Goal: Task Accomplishment & Management: Manage account settings

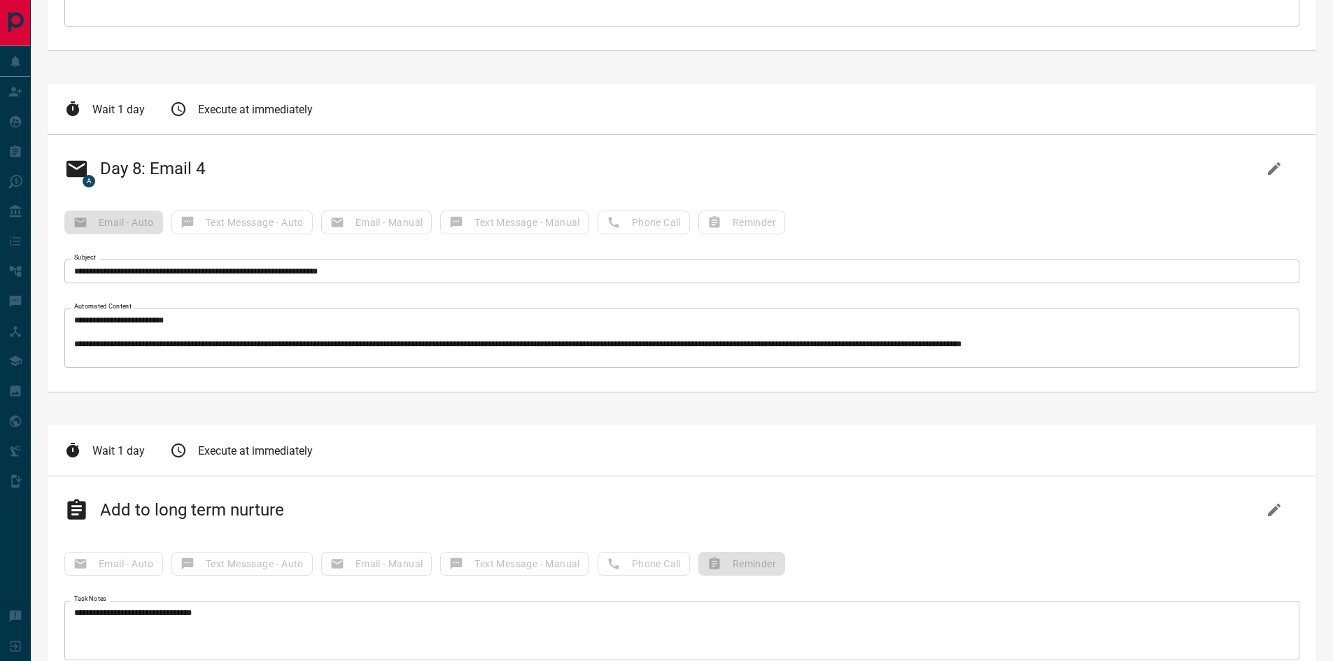
scroll to position [3323, 0]
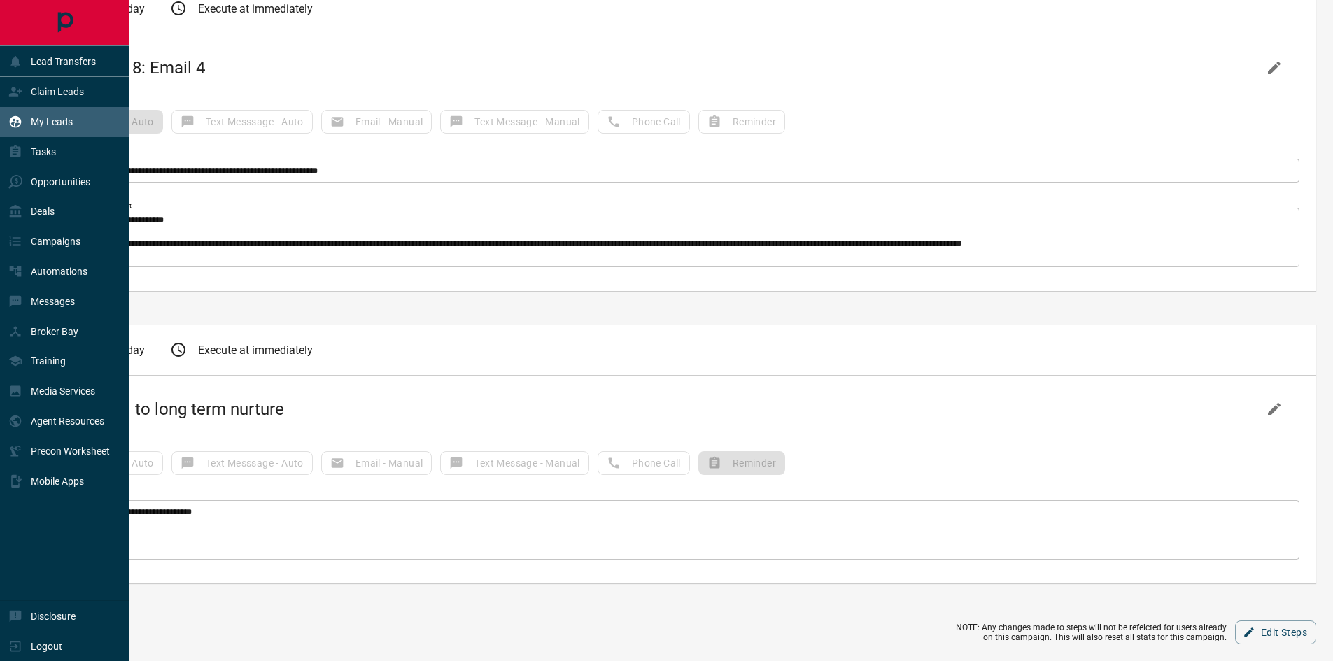
click at [52, 115] on div "My Leads" at bounding box center [40, 122] width 64 height 23
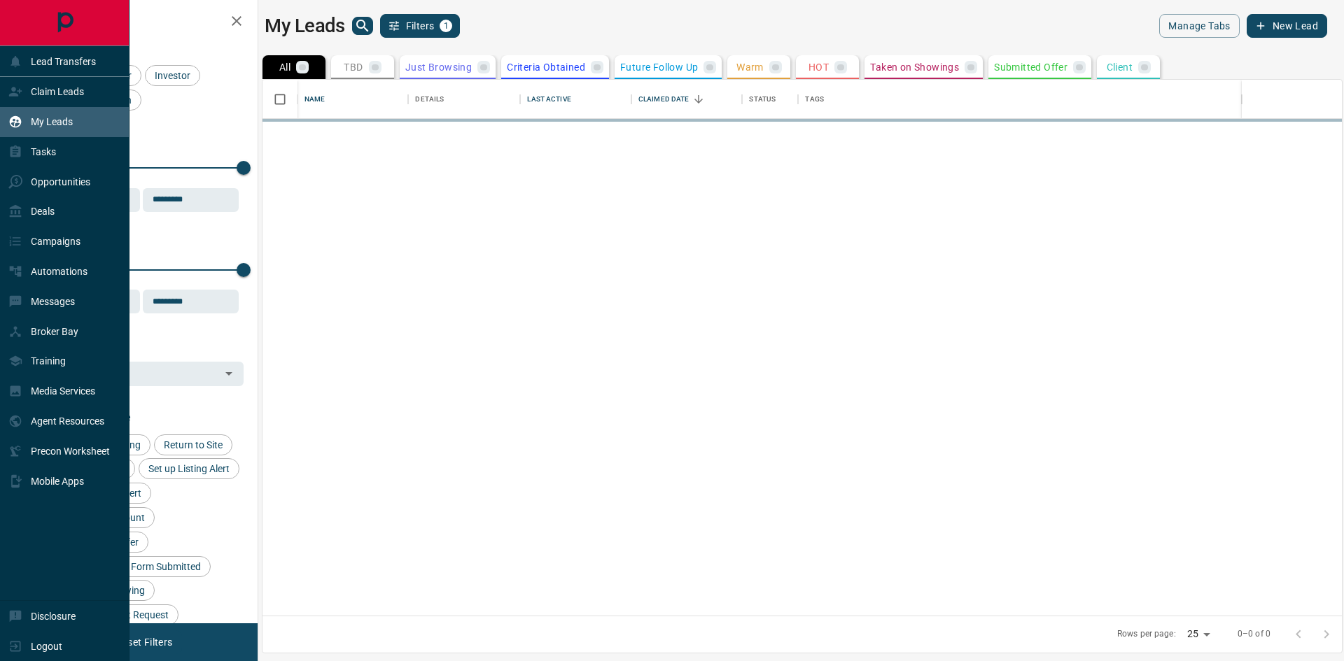
scroll to position [526, 1069]
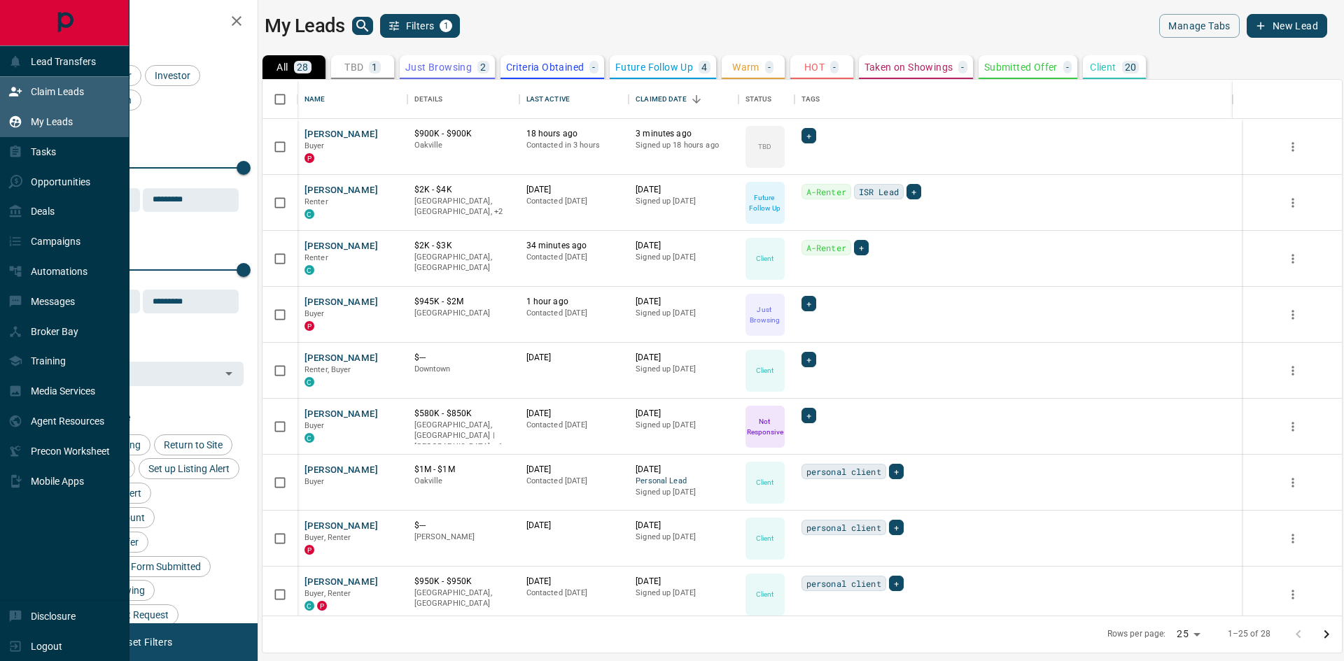
click at [26, 93] on div "Claim Leads" at bounding box center [46, 91] width 76 height 23
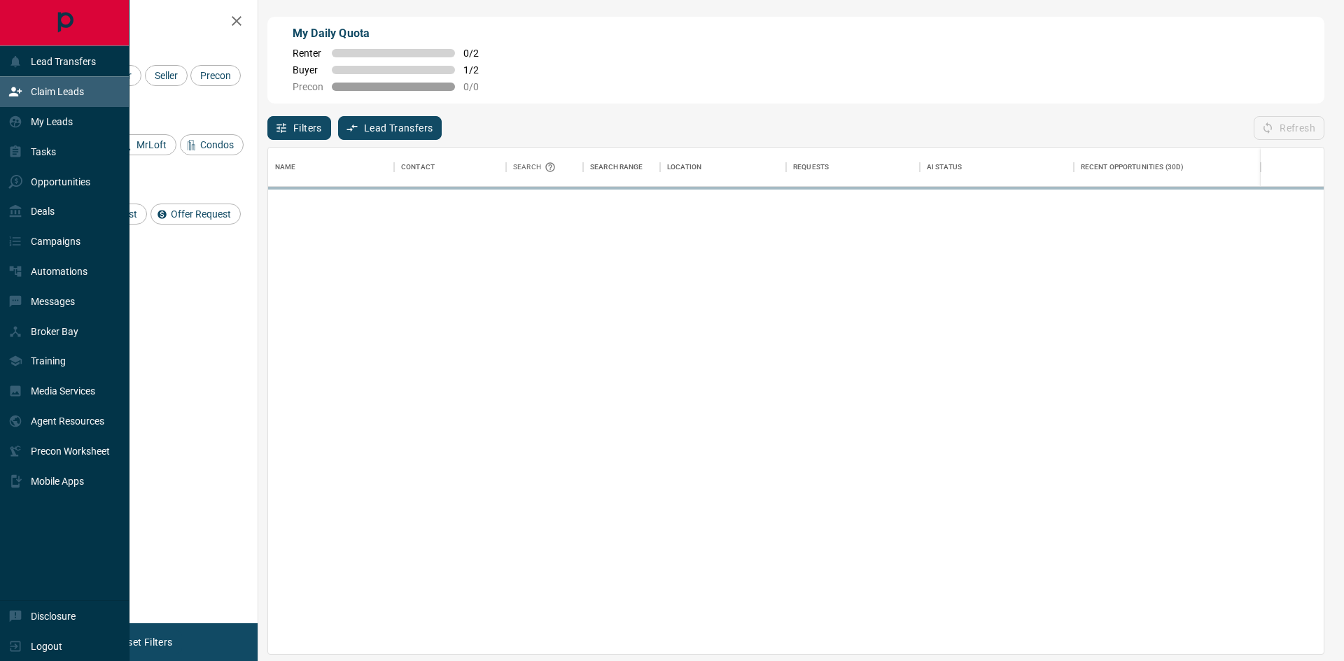
scroll to position [496, 1045]
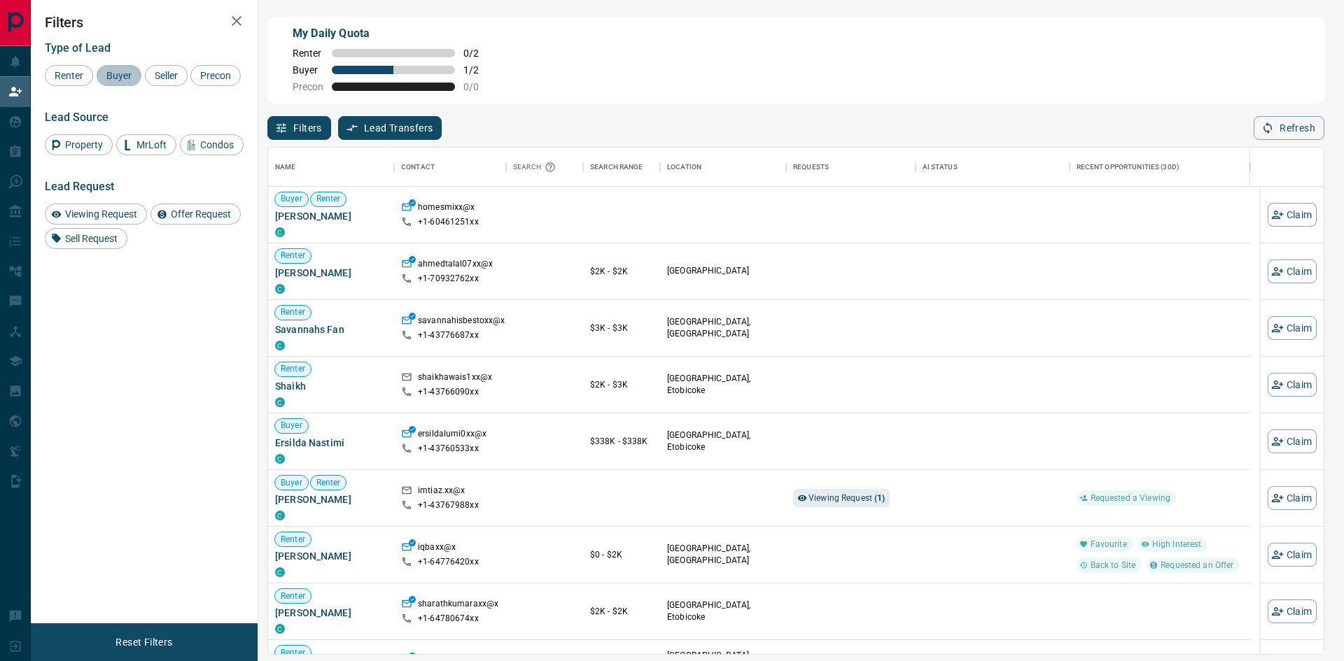
click at [111, 76] on span "Buyer" at bounding box center [118, 75] width 35 height 11
click at [65, 150] on span "Property" at bounding box center [84, 144] width 48 height 11
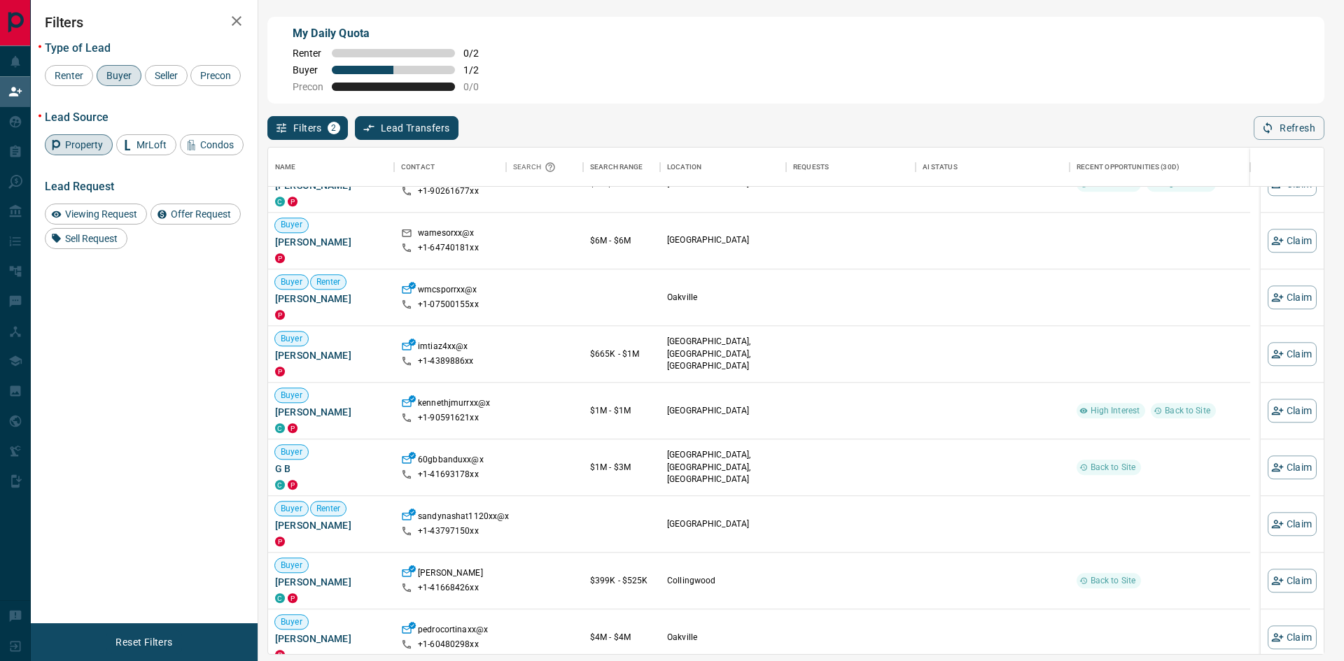
scroll to position [1303, 0]
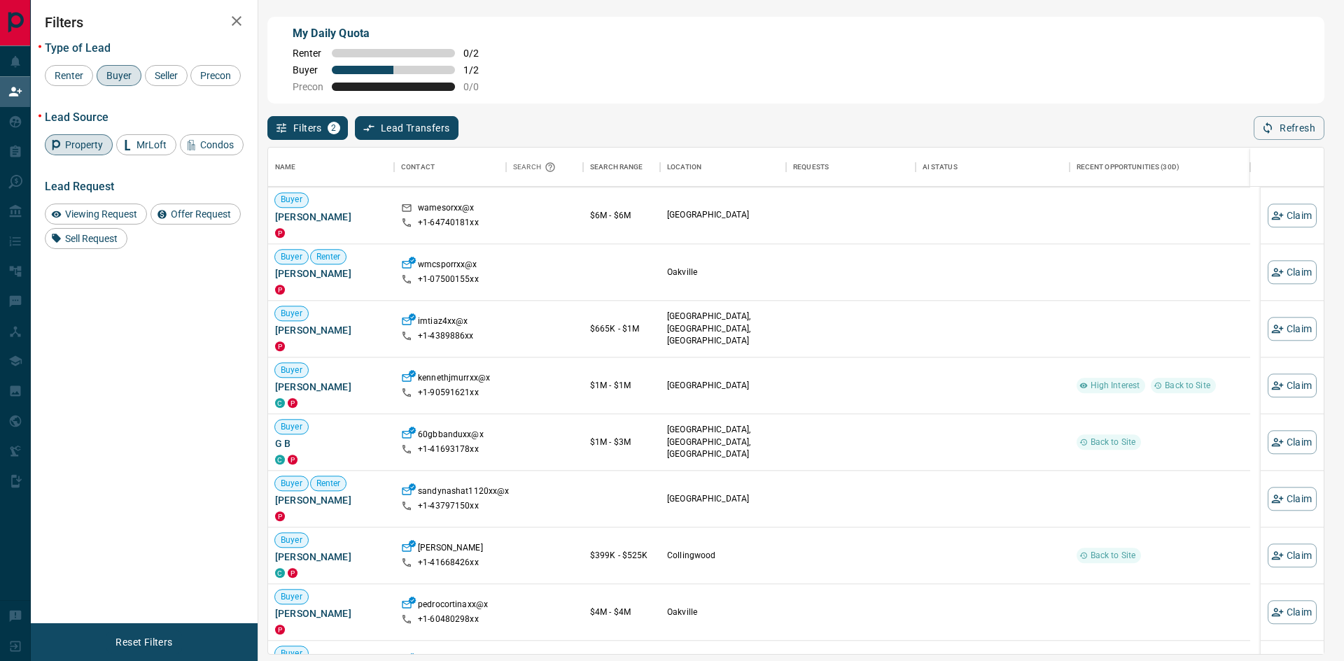
click at [66, 155] on div "Property" at bounding box center [79, 144] width 68 height 21
click at [199, 150] on span "Condos" at bounding box center [216, 144] width 43 height 11
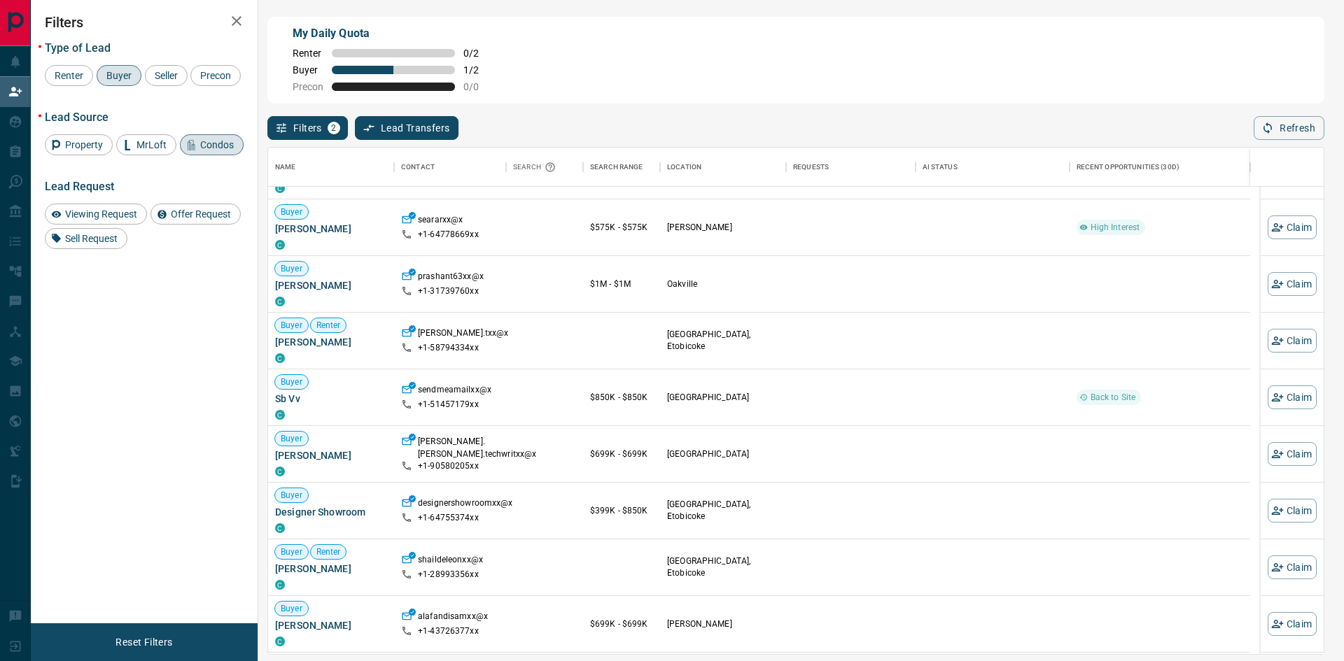
scroll to position [280, 0]
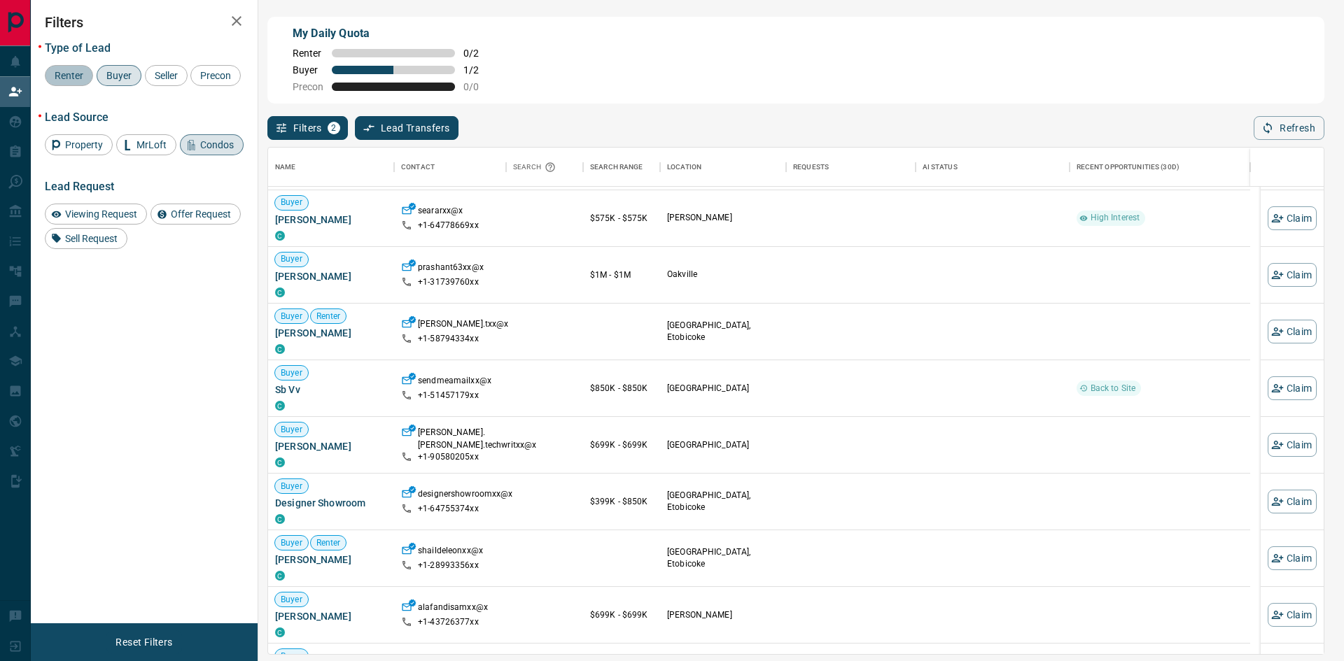
click at [65, 78] on span "Renter" at bounding box center [69, 75] width 38 height 11
click at [129, 73] on span "Buyer" at bounding box center [118, 75] width 35 height 11
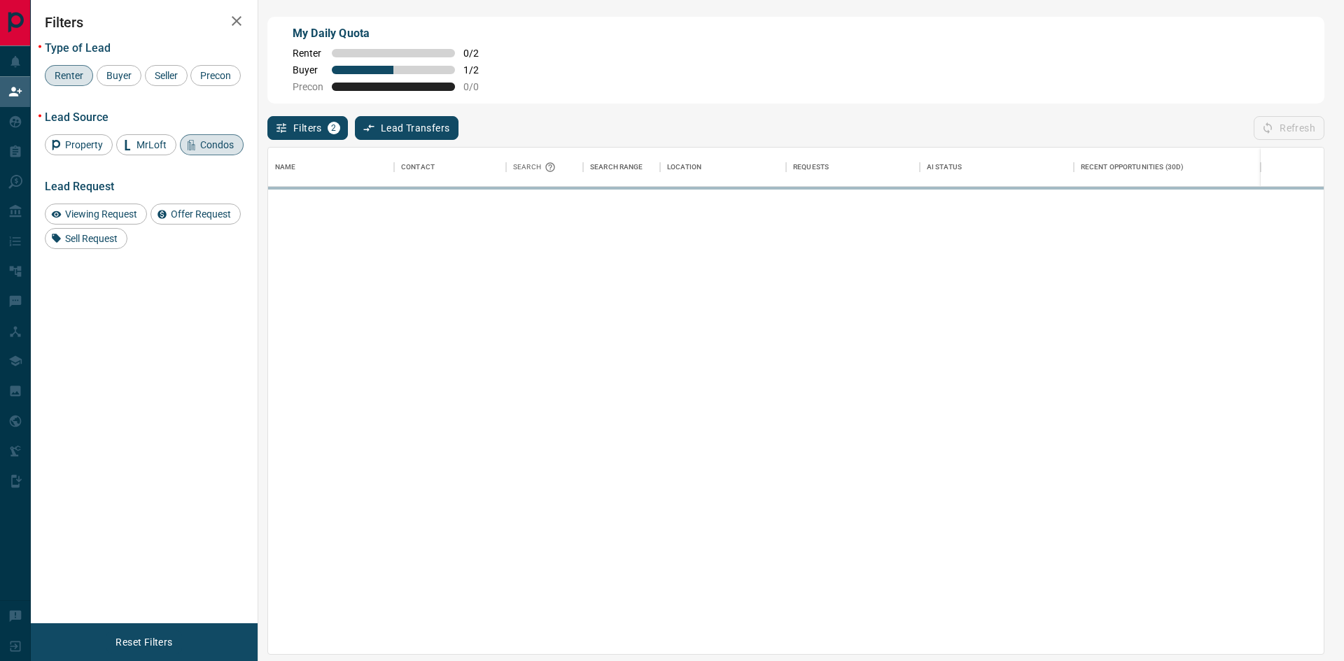
scroll to position [0, 0]
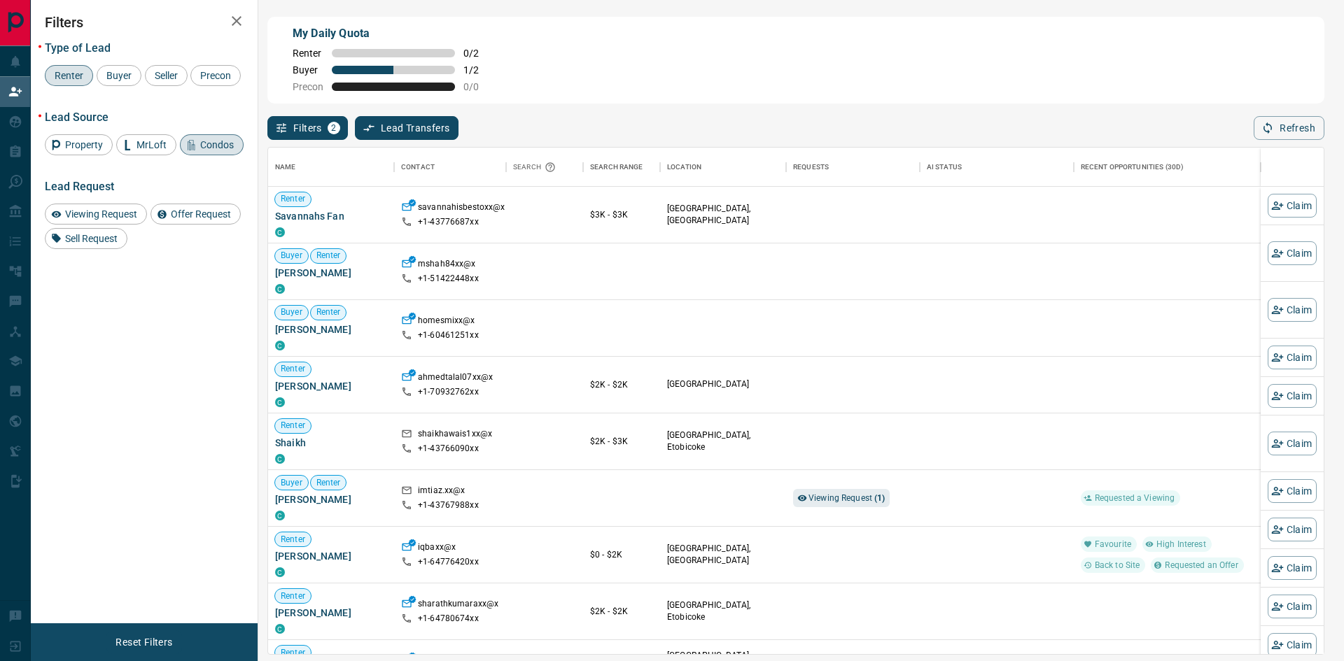
click at [202, 150] on span "Condos" at bounding box center [216, 144] width 43 height 11
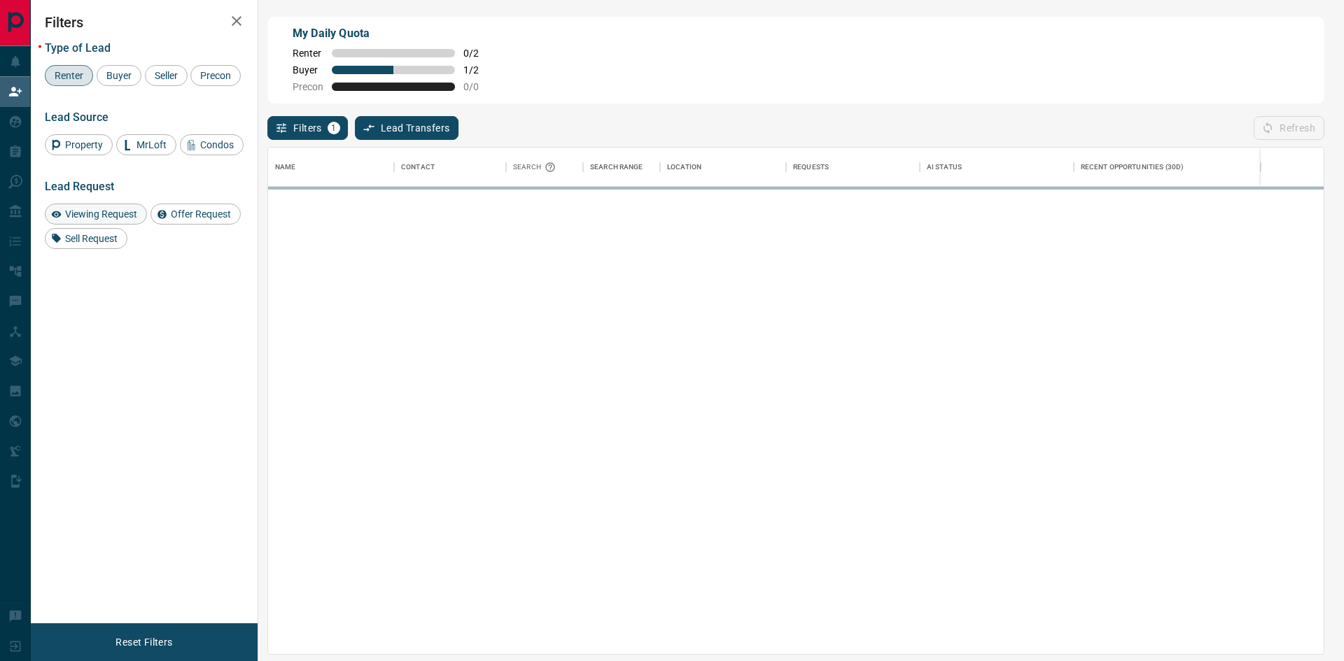
click at [82, 220] on span "Viewing Request" at bounding box center [101, 214] width 82 height 11
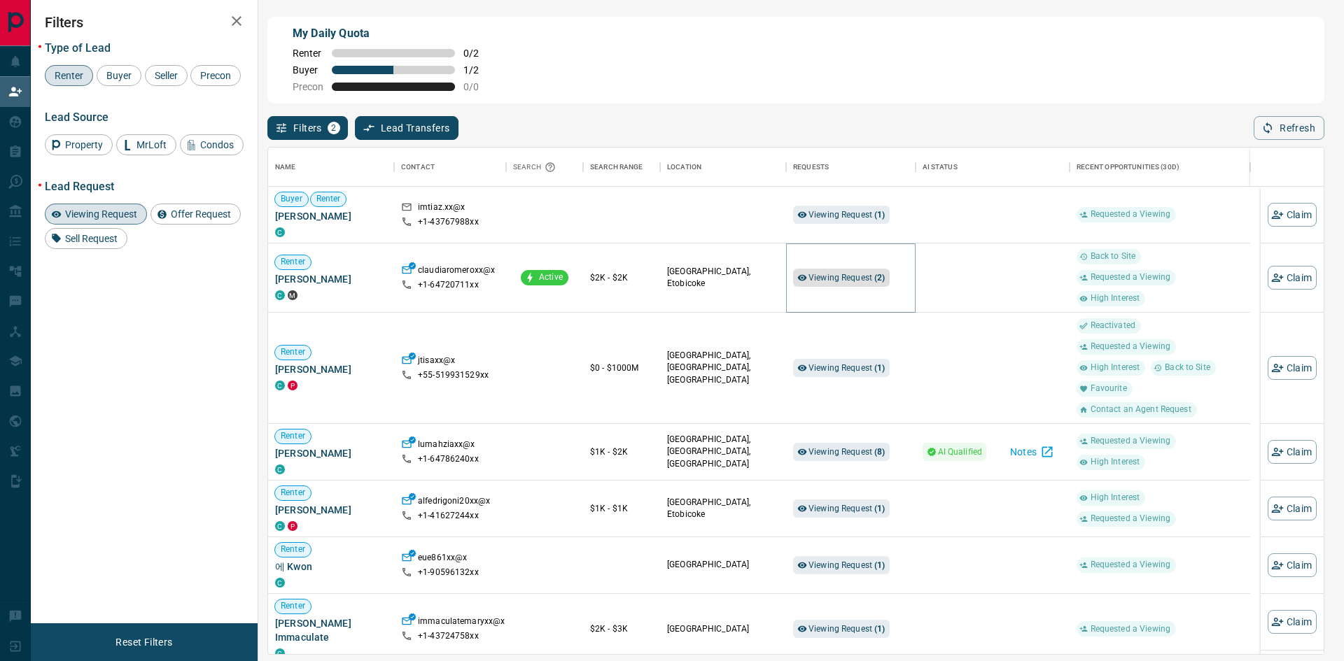
click at [822, 273] on span "Viewing Request ( 2 )" at bounding box center [846, 278] width 77 height 10
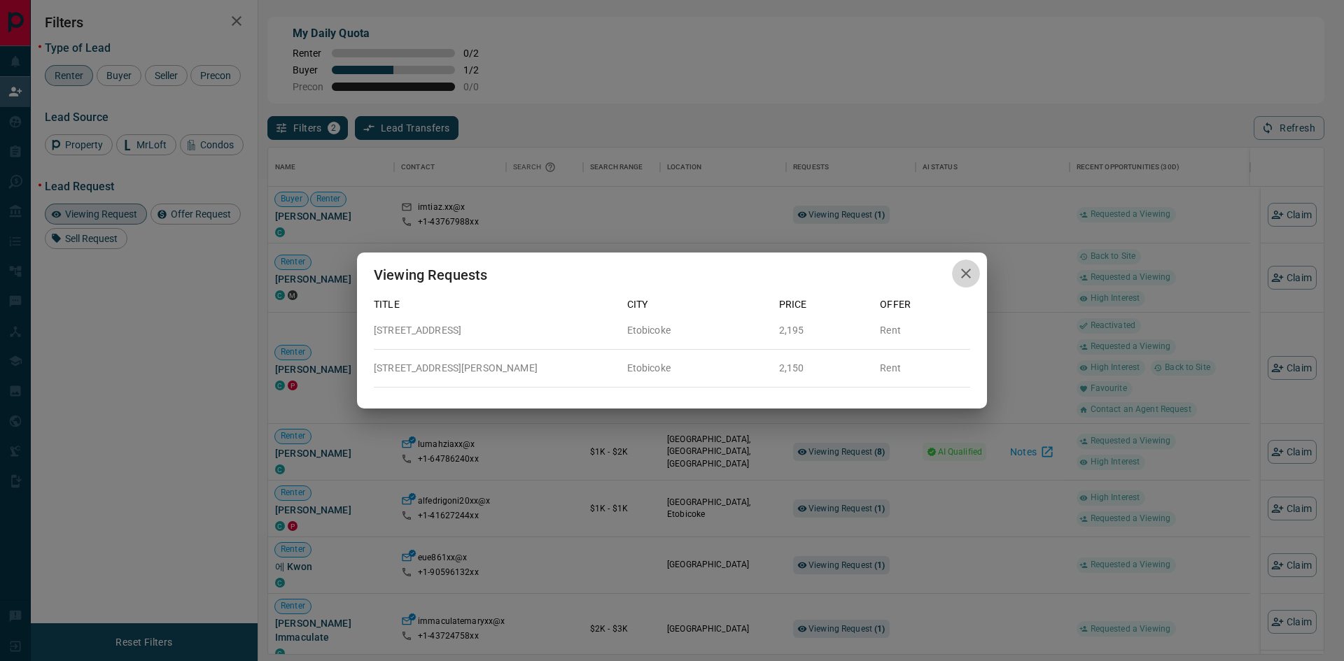
click at [964, 273] on icon "button" at bounding box center [965, 273] width 17 height 17
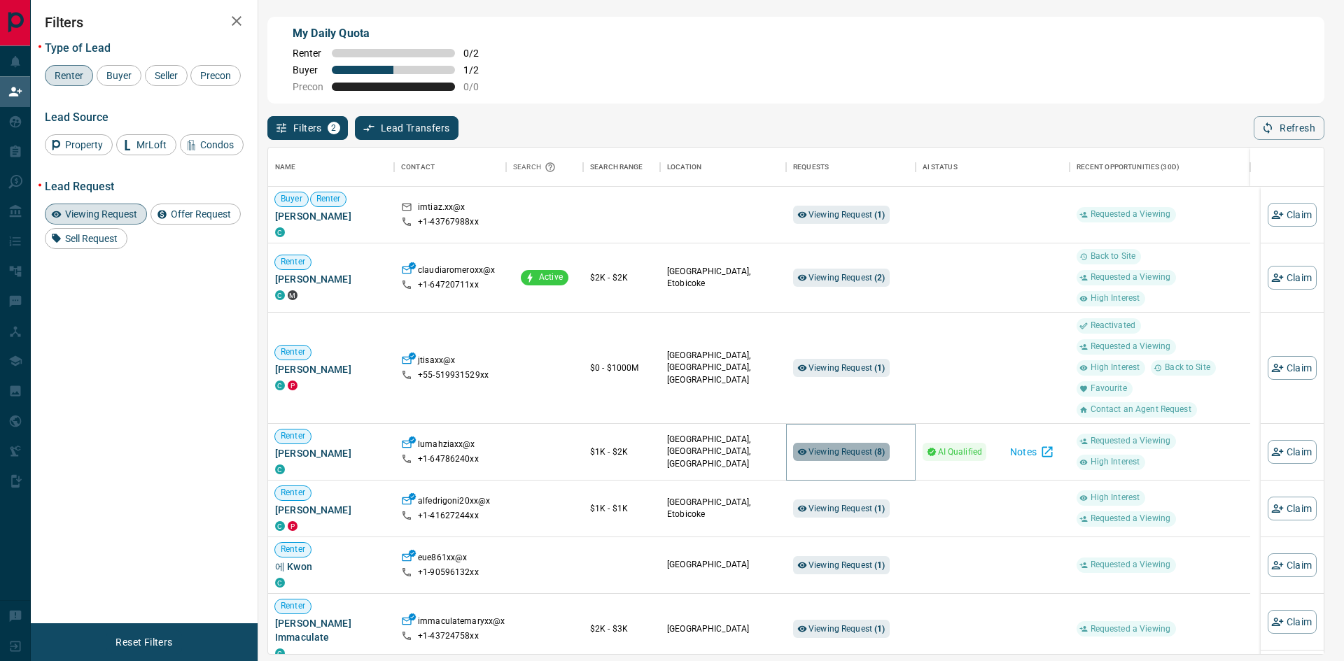
click at [871, 450] on span "Viewing Request ( 8 )" at bounding box center [846, 452] width 77 height 10
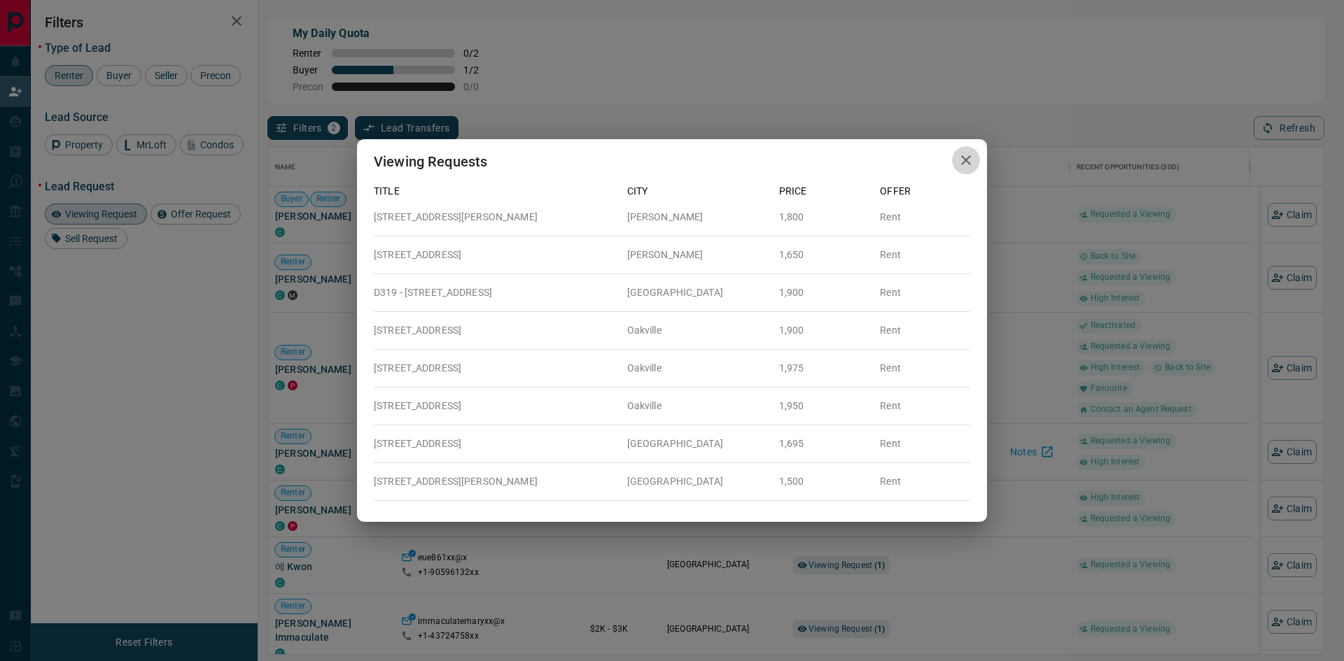
click at [952, 159] on button "button" at bounding box center [966, 160] width 28 height 29
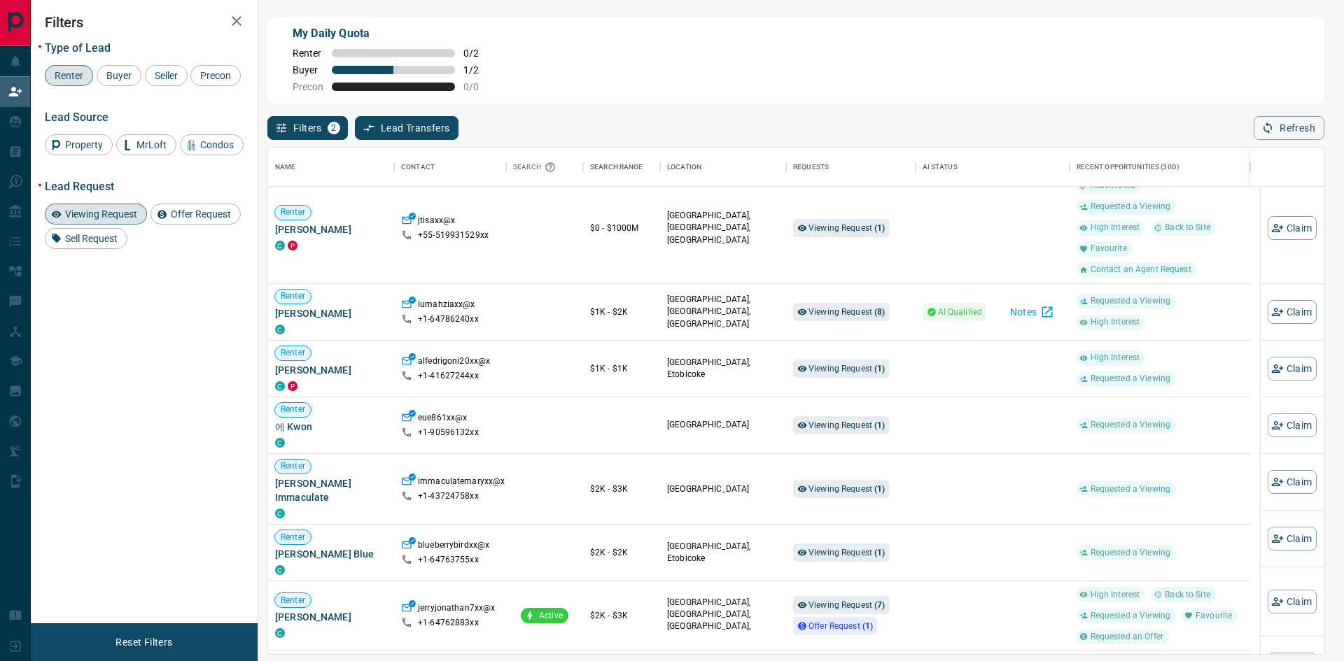
scroll to position [210, 0]
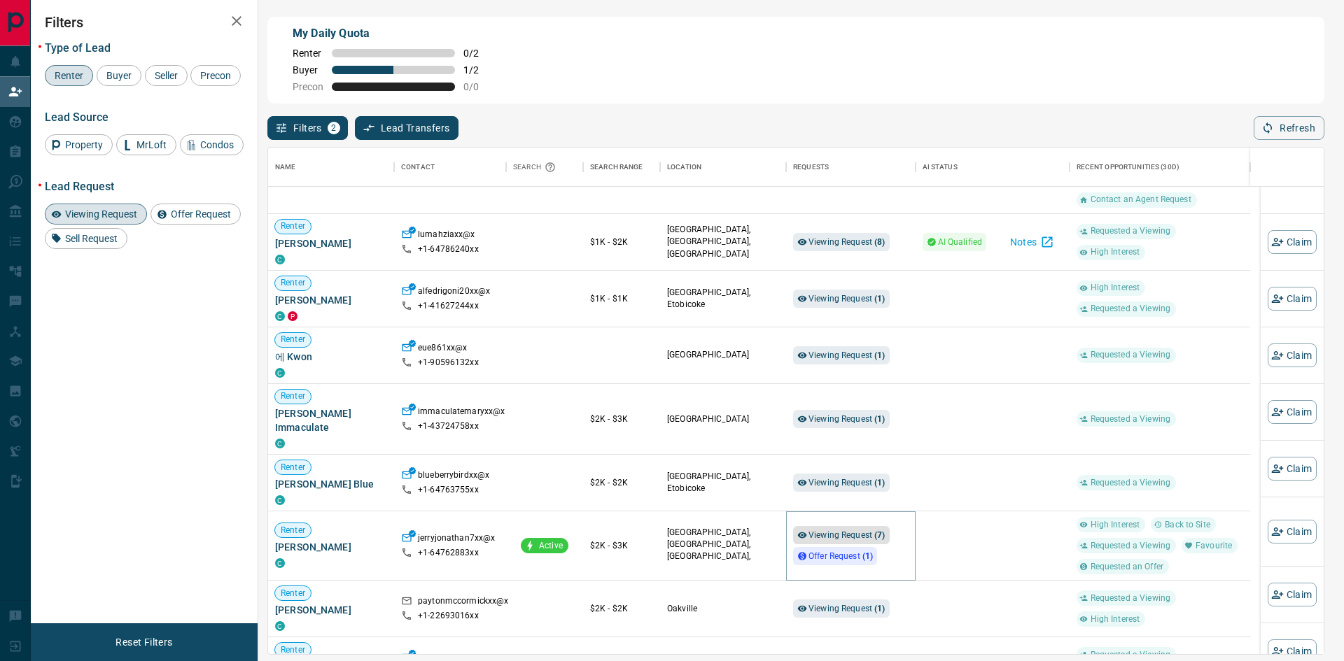
click at [849, 530] on span "Viewing Request ( 7 )" at bounding box center [846, 535] width 77 height 10
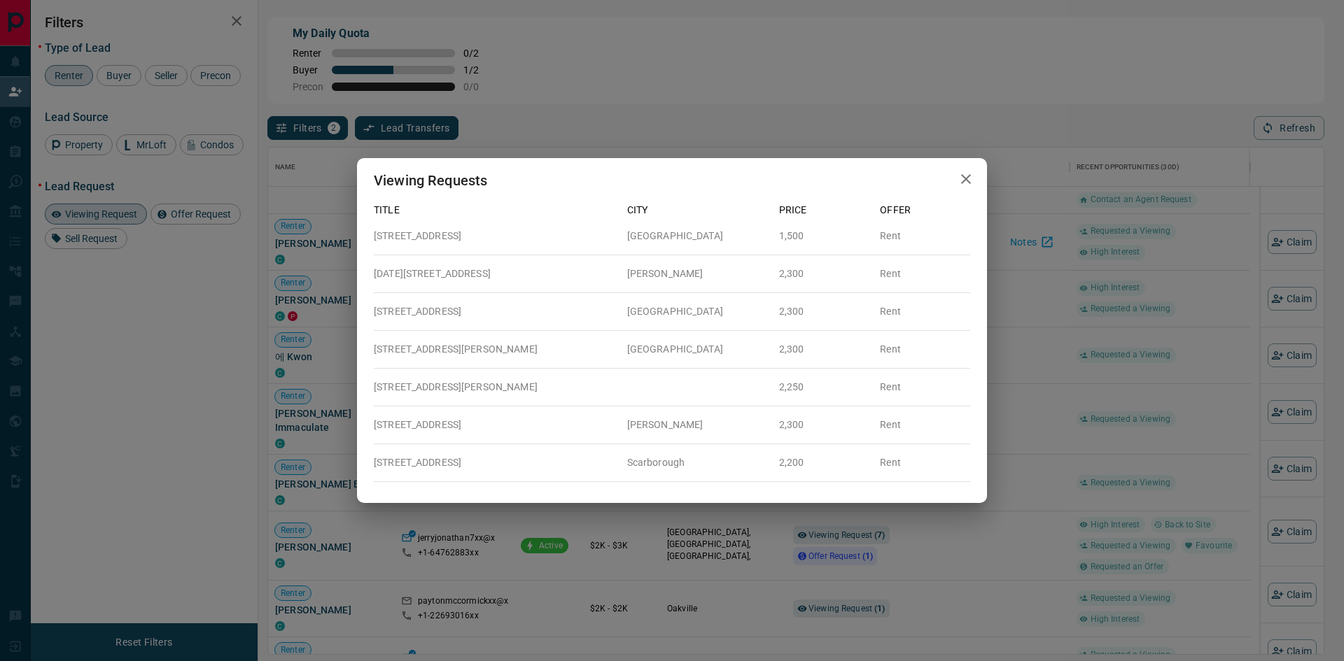
click at [963, 172] on icon "button" at bounding box center [965, 179] width 17 height 17
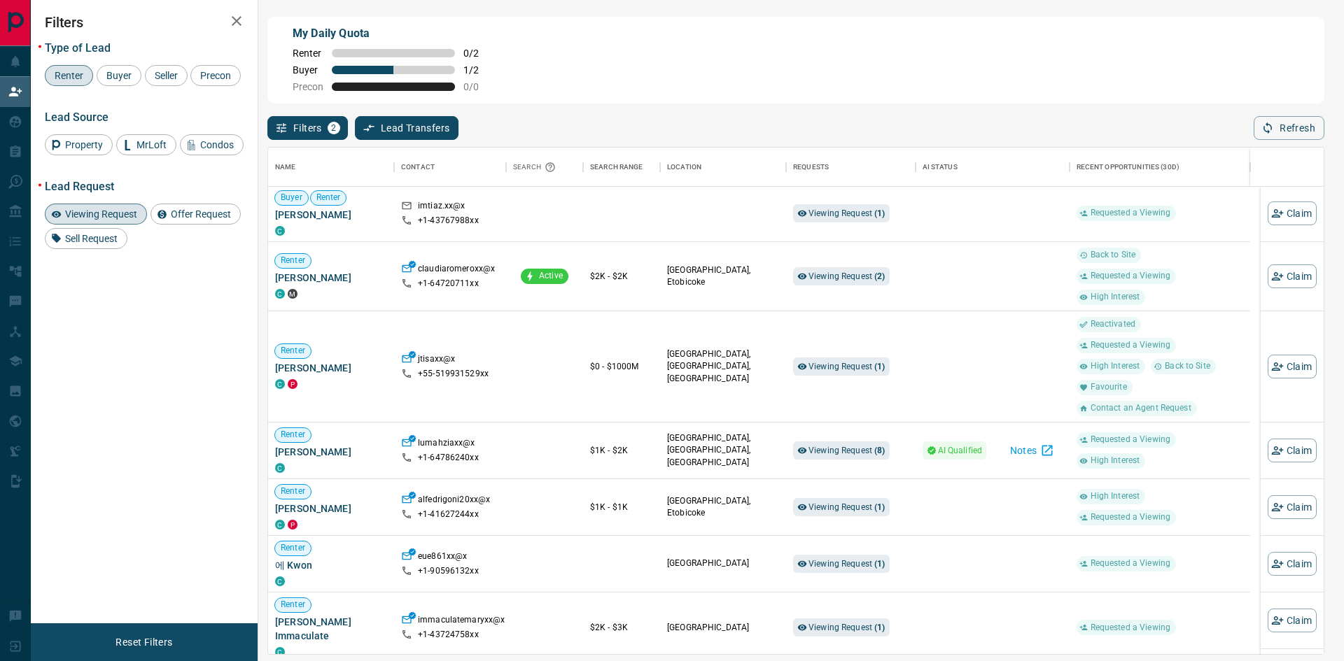
scroll to position [0, 0]
